Goal: Book appointment/travel/reservation

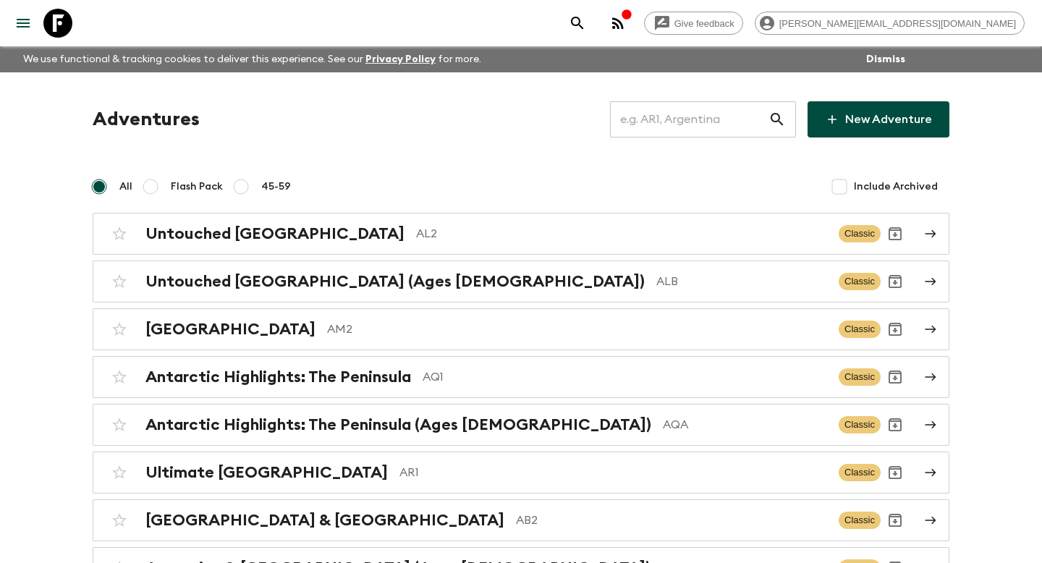
click at [730, 119] on input "text" at bounding box center [689, 119] width 159 height 41
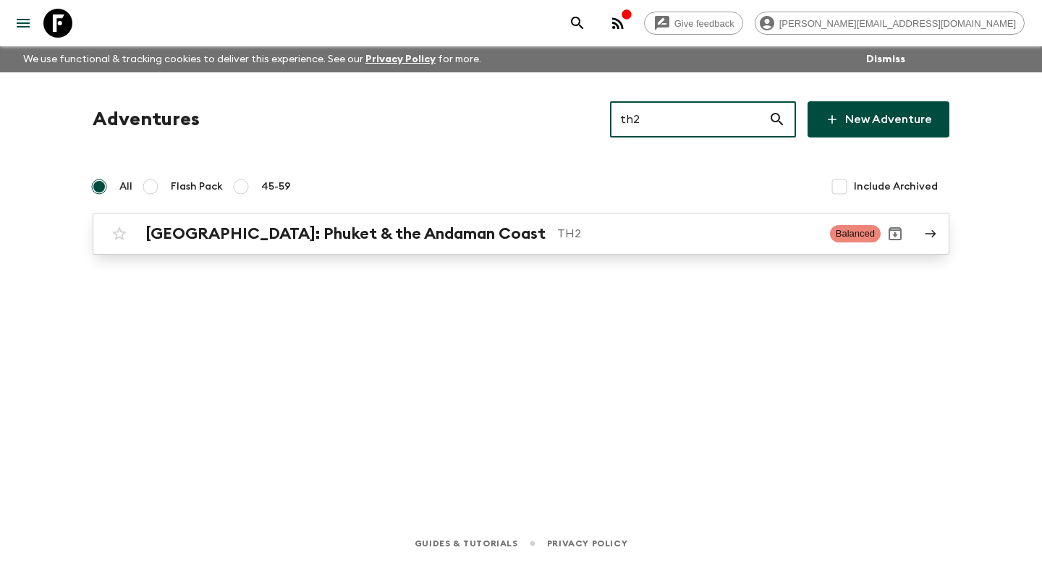
type input "th2"
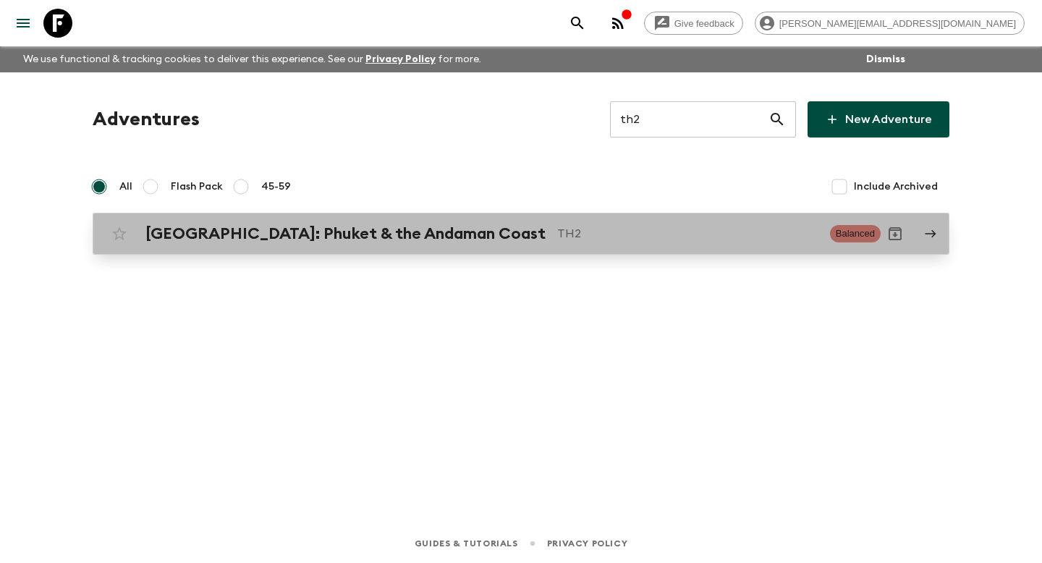
click at [636, 243] on div "[GEOGRAPHIC_DATA]: Phuket & the Andaman Coast TH2 Balanced" at bounding box center [493, 233] width 776 height 29
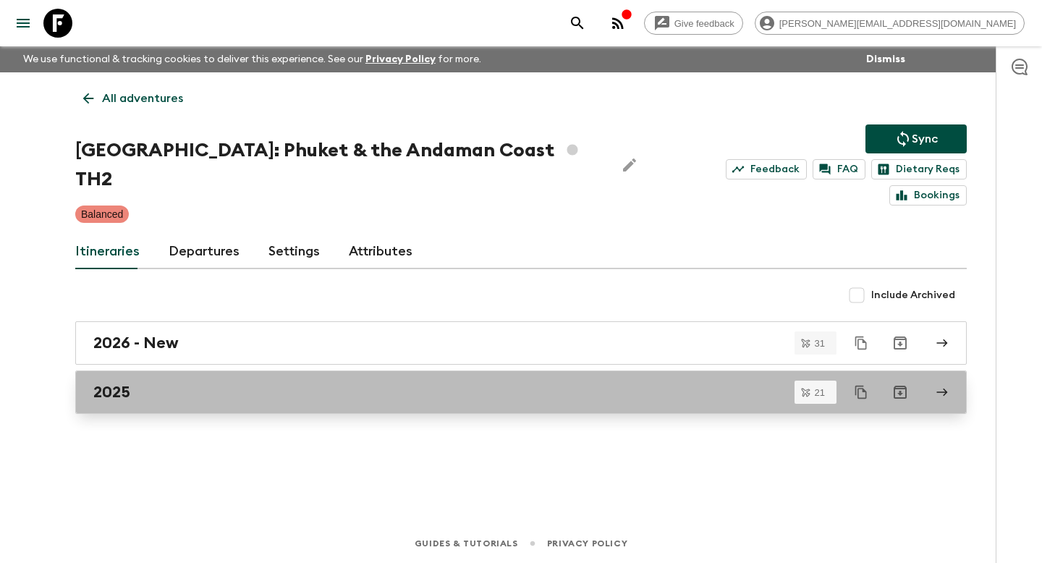
click at [510, 383] on div "2025" at bounding box center [507, 392] width 828 height 19
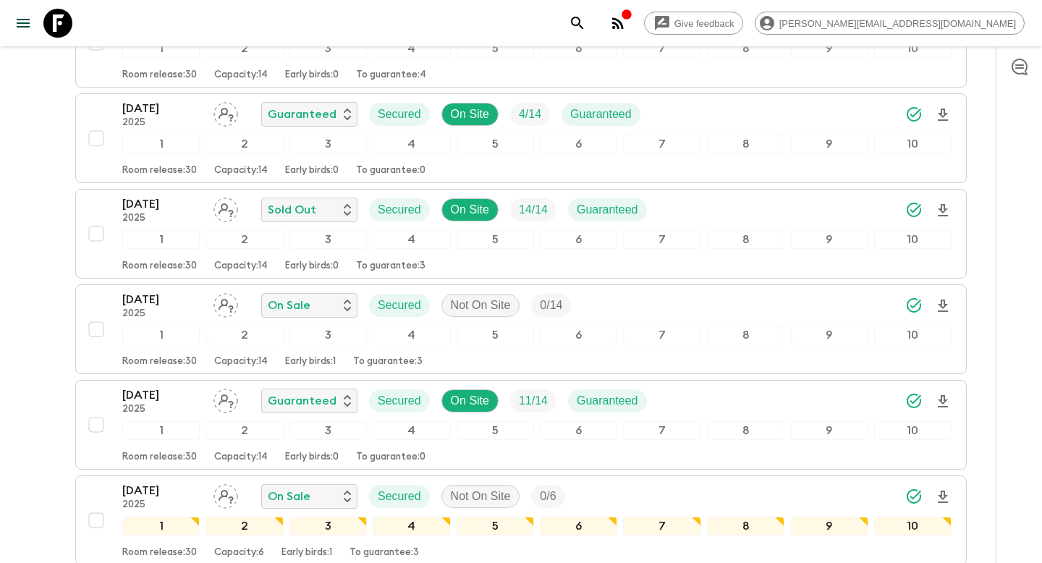
scroll to position [790, 0]
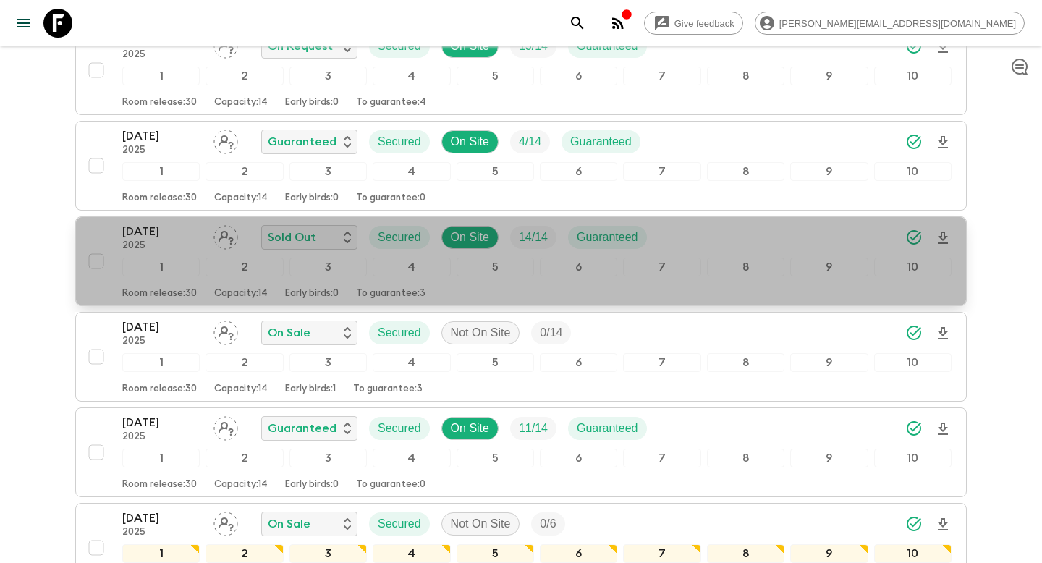
click at [570, 284] on div "Room release: 30 Capacity: 14 Early birds: 0 To guarantee: 3" at bounding box center [537, 290] width 830 height 17
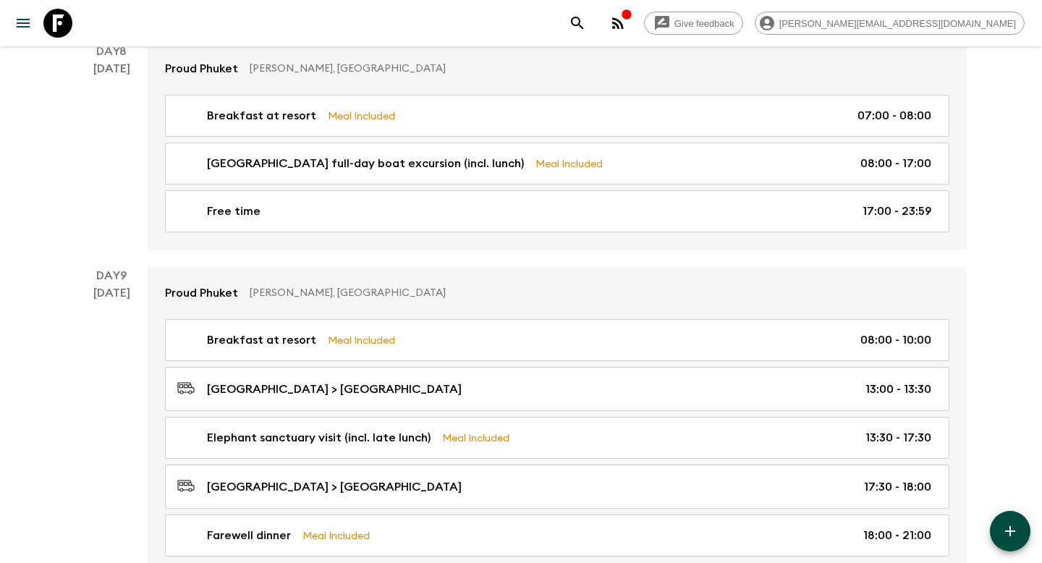
scroll to position [2633, 0]
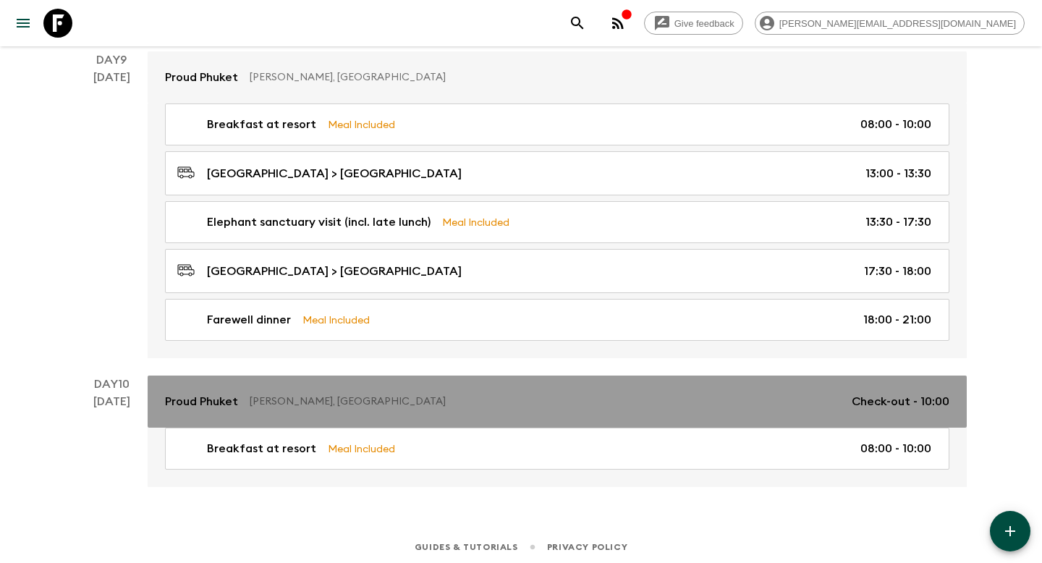
click at [459, 394] on p "[PERSON_NAME], [GEOGRAPHIC_DATA]" at bounding box center [545, 401] width 591 height 14
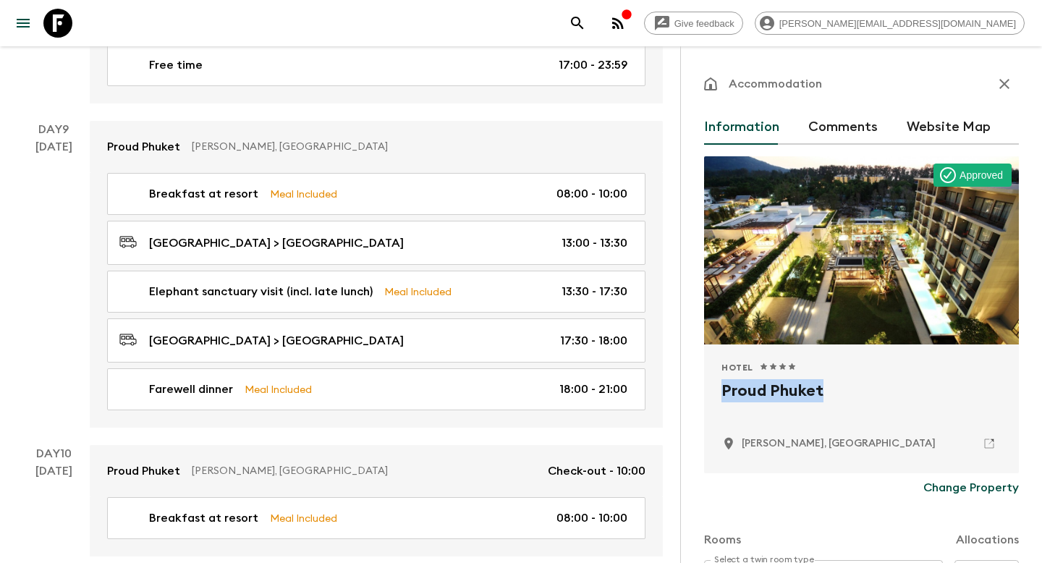
drag, startPoint x: 835, startPoint y: 395, endPoint x: 725, endPoint y: 392, distance: 109.4
click at [725, 393] on h2 "Proud Phuket" at bounding box center [862, 402] width 280 height 46
copy h2 "Proud Phuket"
